Goal: Information Seeking & Learning: Find specific fact

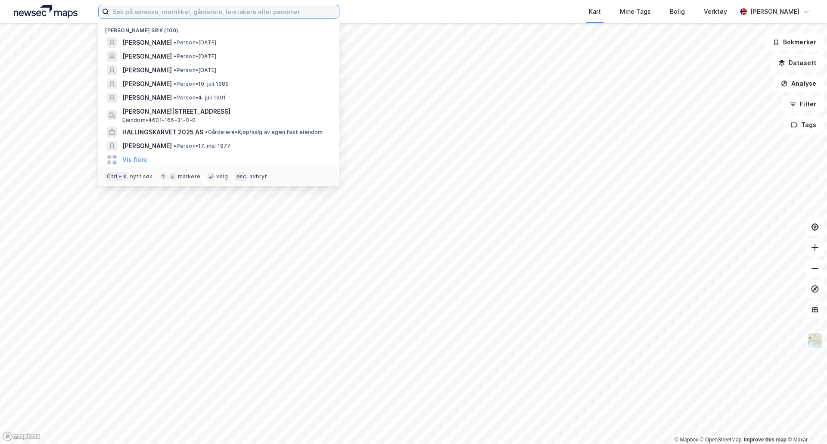
click at [224, 13] on input at bounding box center [224, 11] width 230 height 13
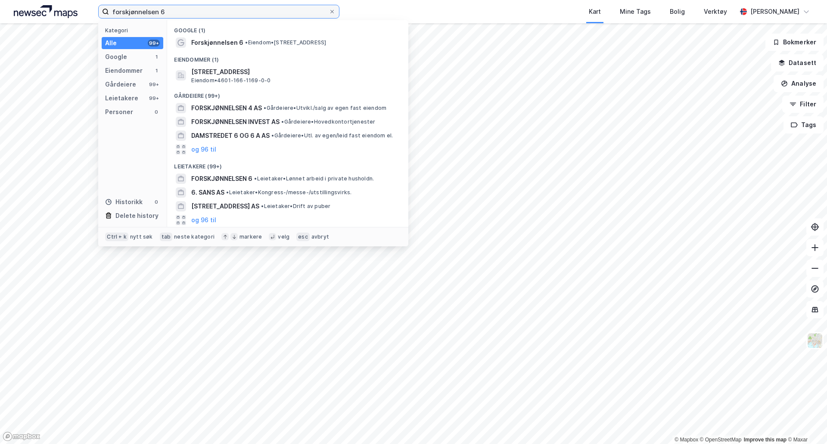
type input "forskjønnelsen 6"
click at [241, 76] on span "[STREET_ADDRESS]" at bounding box center [294, 72] width 207 height 10
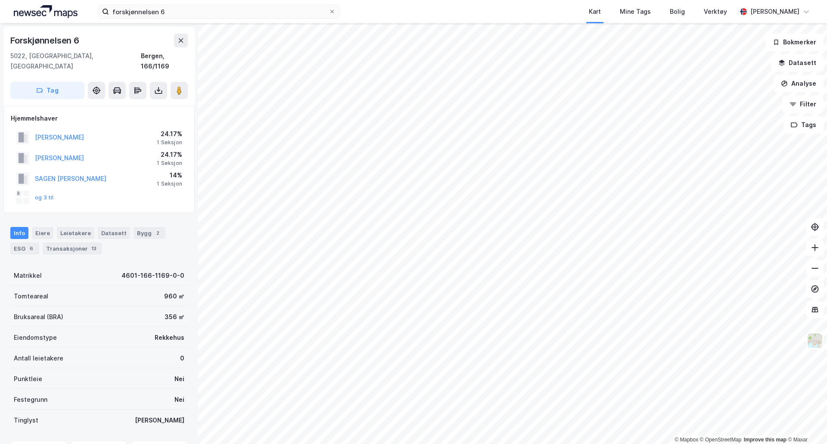
click at [0, 0] on button "og 3 til" at bounding box center [0, 0] width 0 height 0
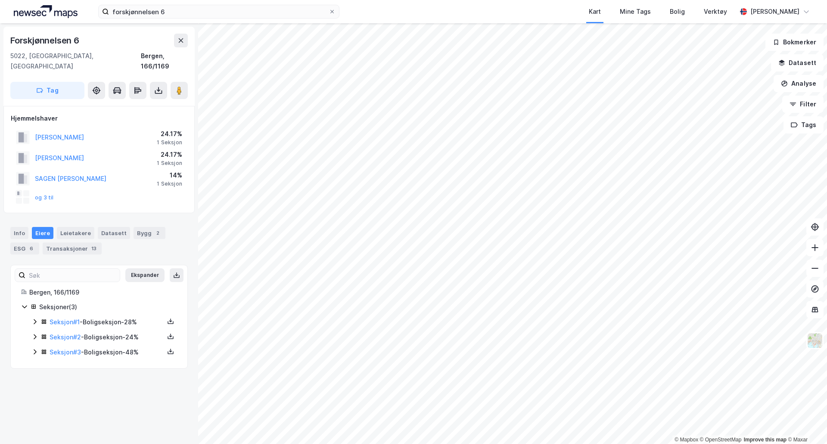
click at [53, 243] on div "Transaksjoner 13" at bounding box center [72, 248] width 59 height 12
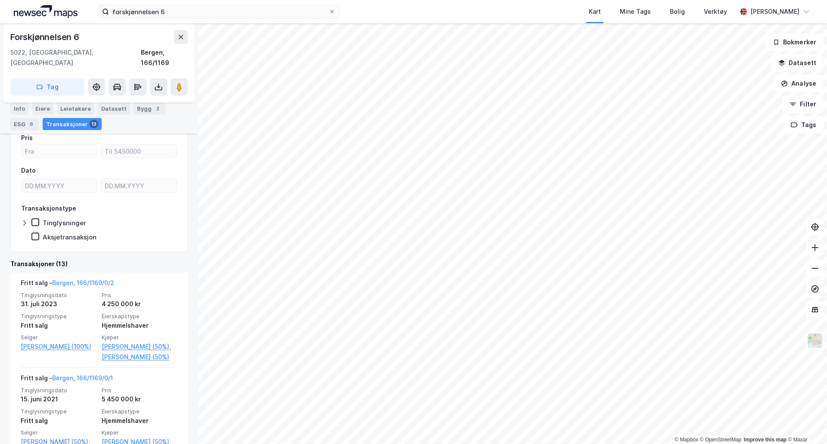
scroll to position [215, 0]
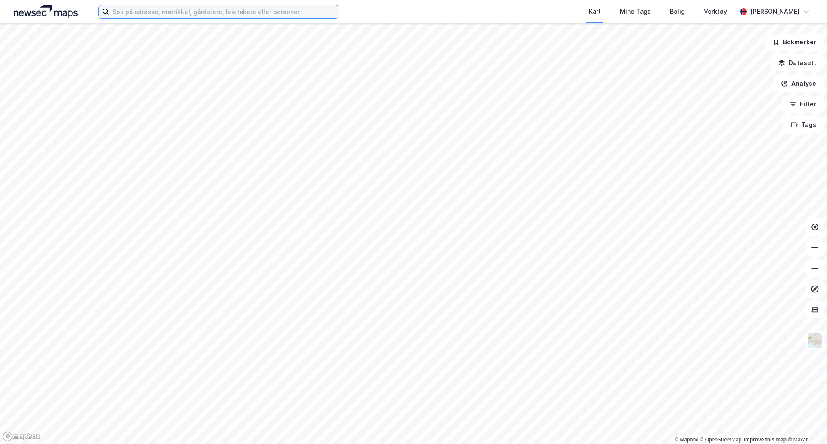
click at [261, 16] on input at bounding box center [224, 11] width 230 height 13
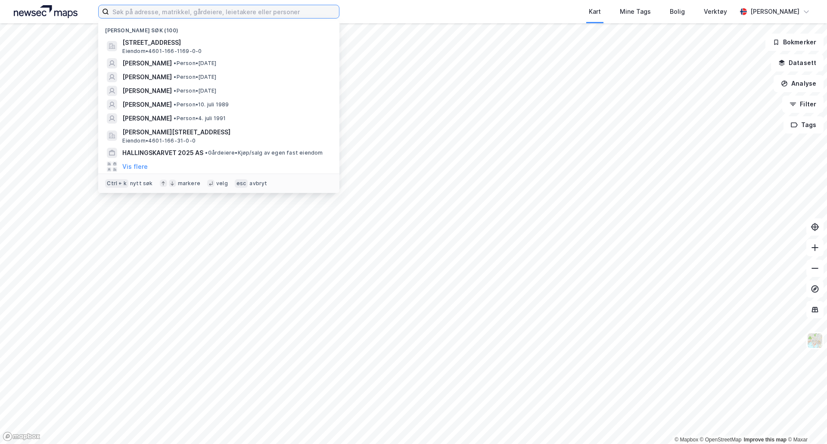
paste input "Fred Arne Gade"
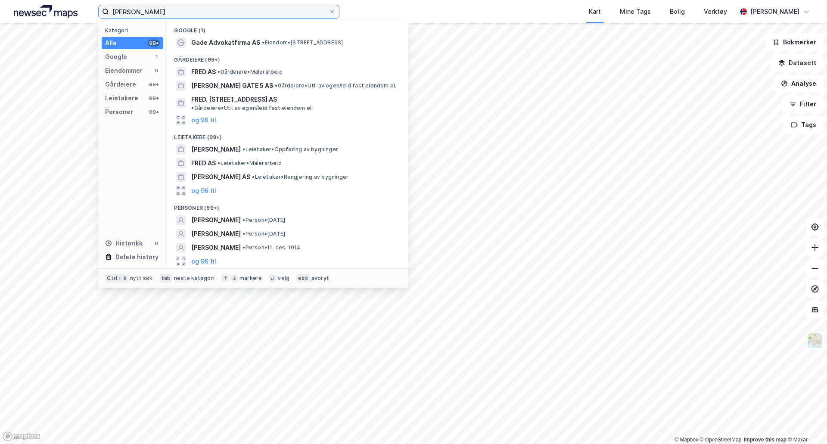
type input "Fred Arne Gade"
click at [232, 215] on span "FRED-ARNE GADE" at bounding box center [216, 220] width 50 height 10
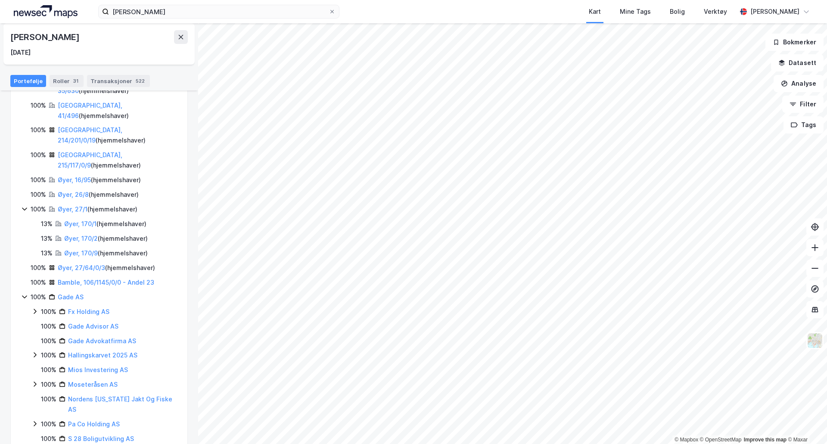
scroll to position [101, 0]
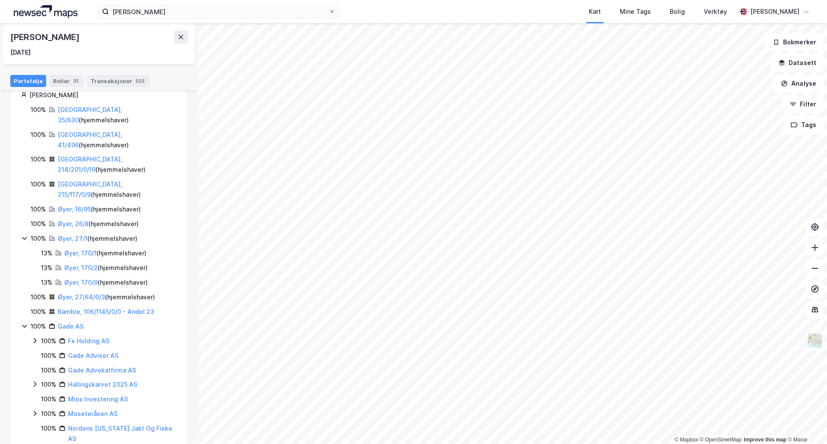
click at [522, 444] on html "Fred Arne Gade Kart Mine Tags Bolig Verktøy Markus Jæger © Mapbox © OpenStreetM…" at bounding box center [413, 222] width 827 height 444
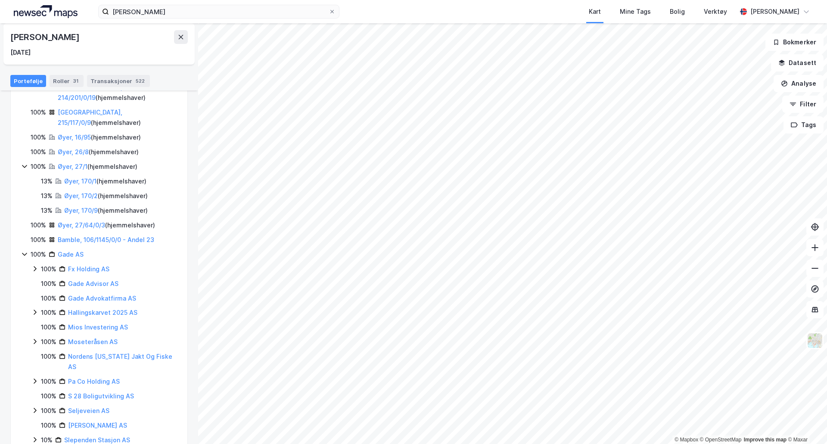
scroll to position [0, 0]
